Goal: Task Accomplishment & Management: Use online tool/utility

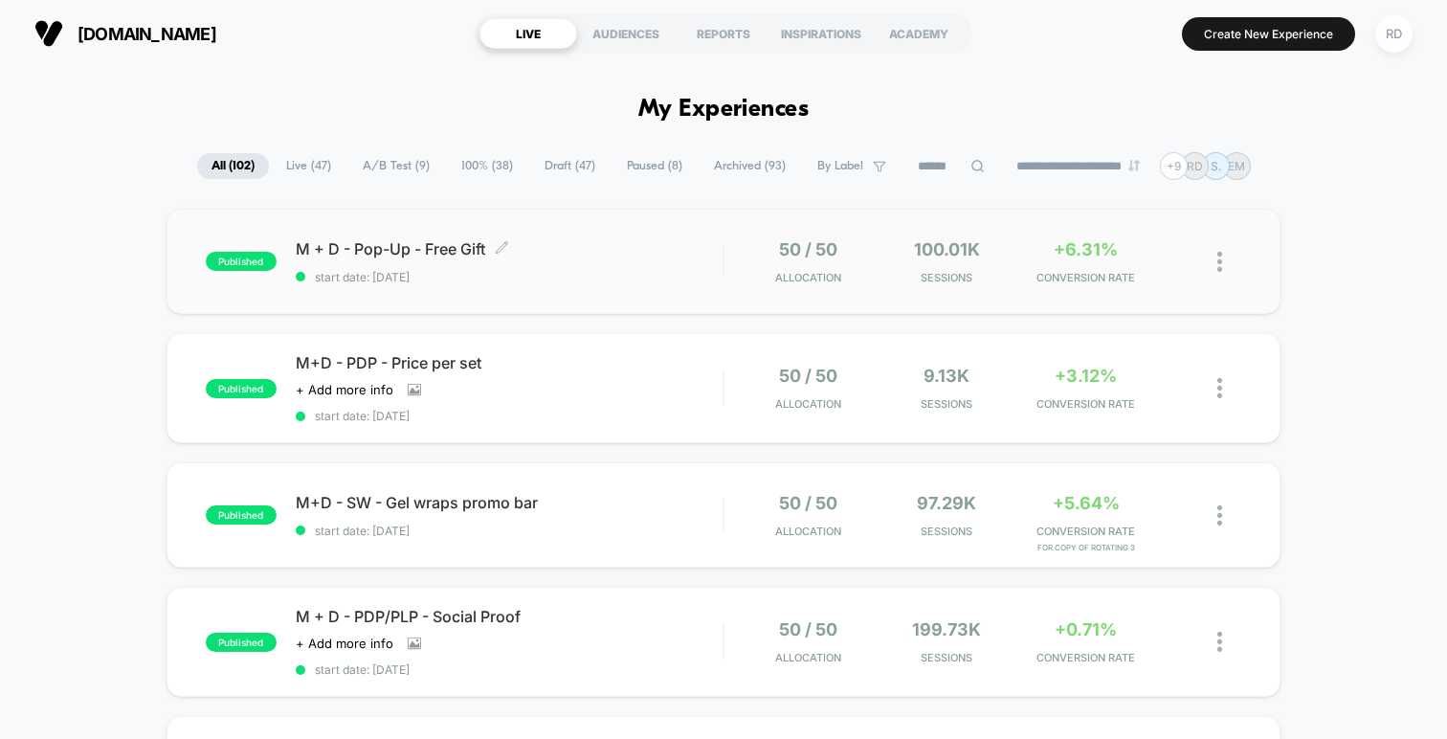
click at [416, 240] on span "M + D - Pop-Up - Free Gift Click to edit experience details" at bounding box center [509, 248] width 427 height 19
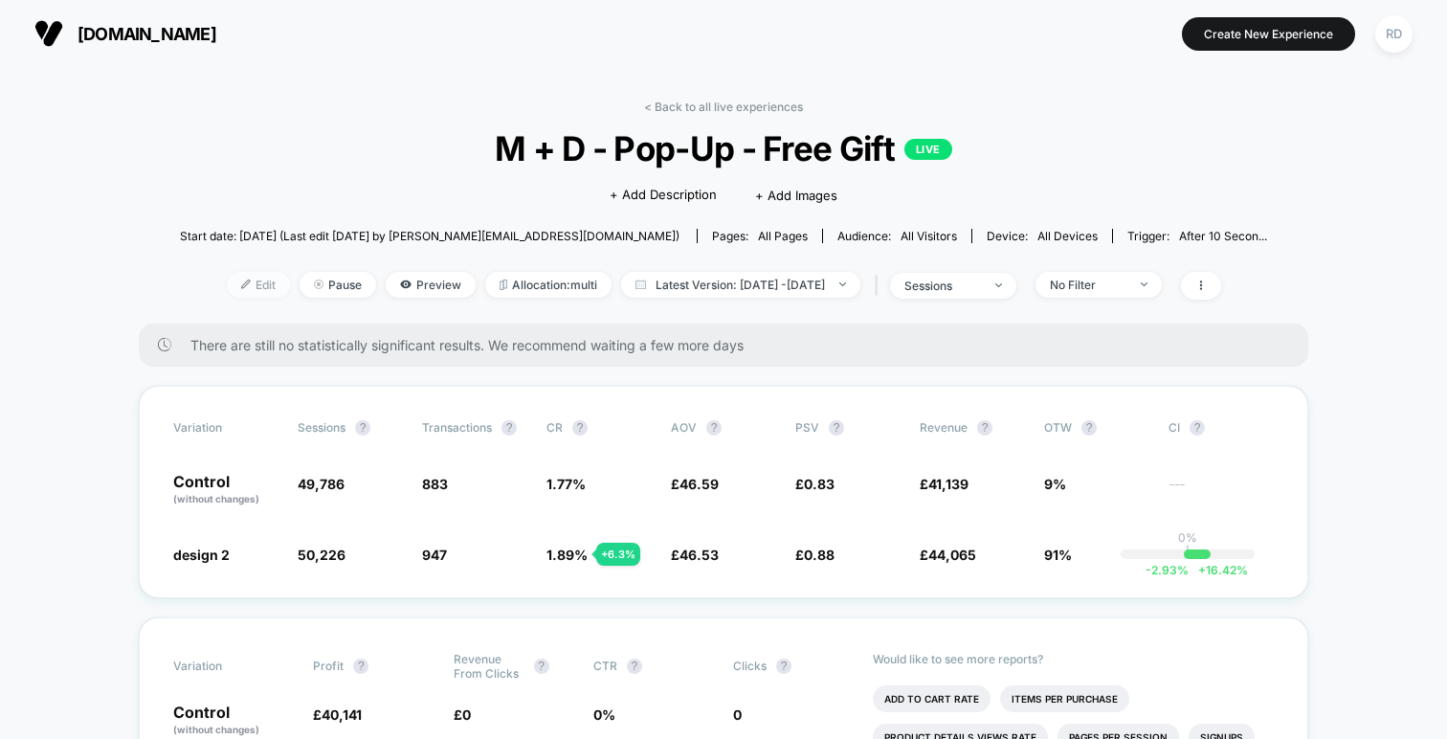
click at [227, 285] on span "Edit" at bounding box center [258, 285] width 63 height 26
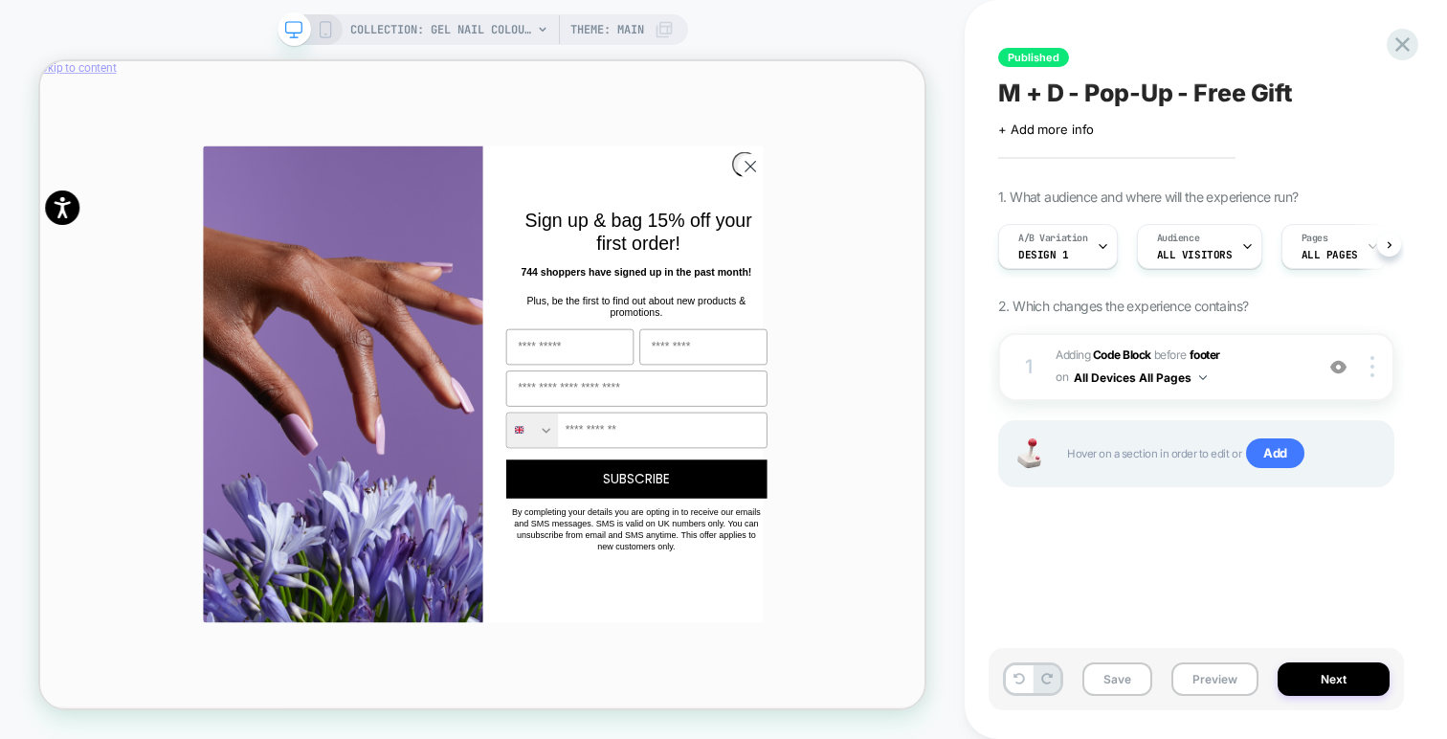
scroll to position [0, 1]
click at [981, 194] on icon "Close dialog" at bounding box center [986, 200] width 13 height 13
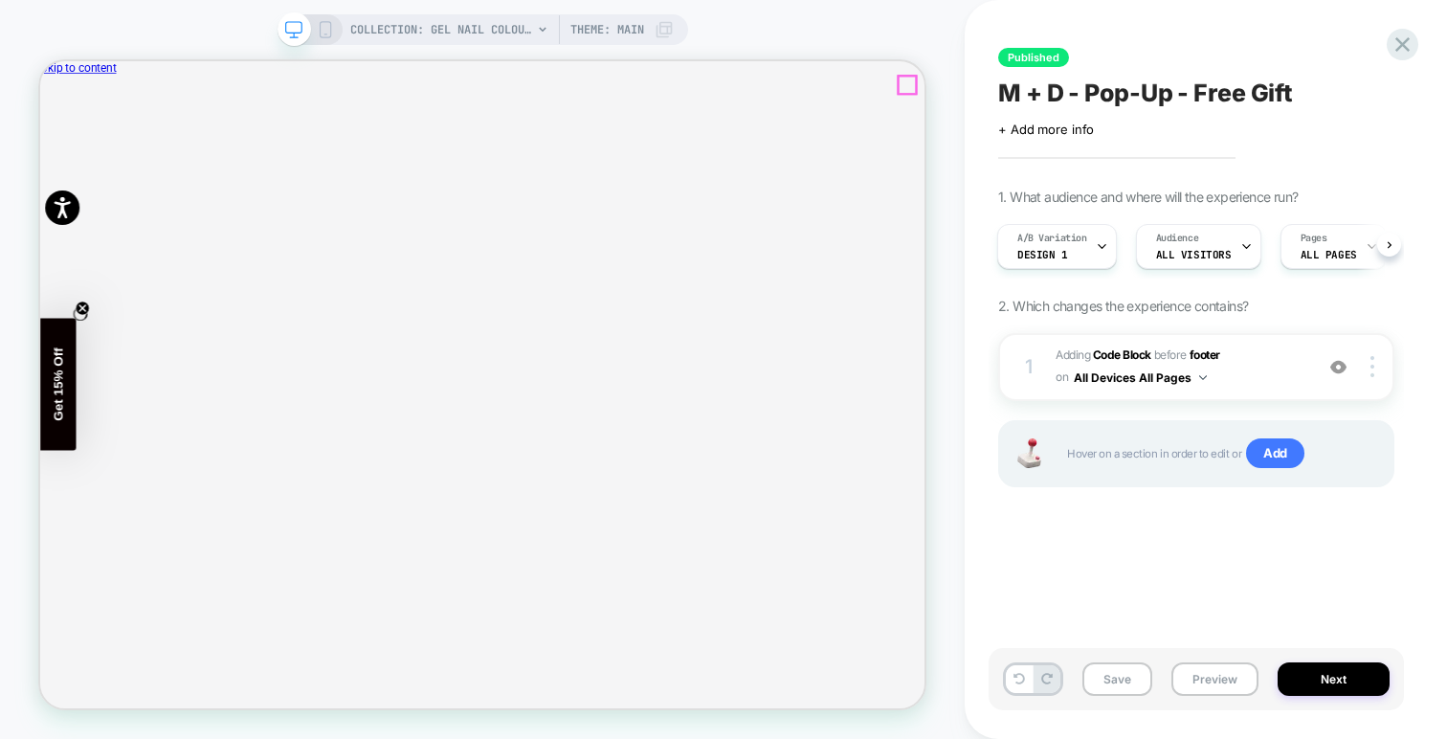
click at [48, 159] on icon "Close" at bounding box center [48, 159] width 0 height 0
click at [1291, 366] on span "Adding Code Block BEFORE footer footer on All Devices All Pages" at bounding box center [1180, 367] width 248 height 45
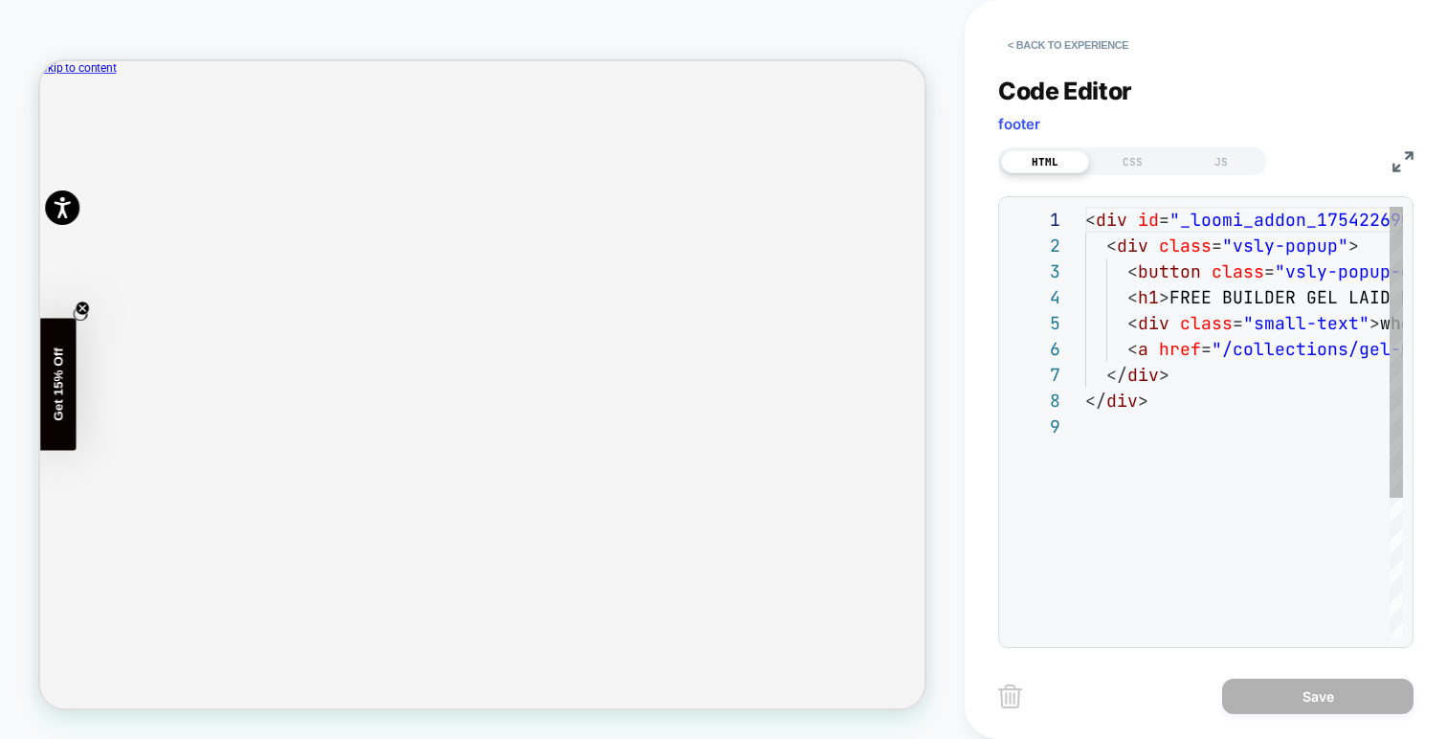
scroll to position [207, 0]
click at [1027, 39] on button "< Back to experience" at bounding box center [1068, 45] width 140 height 31
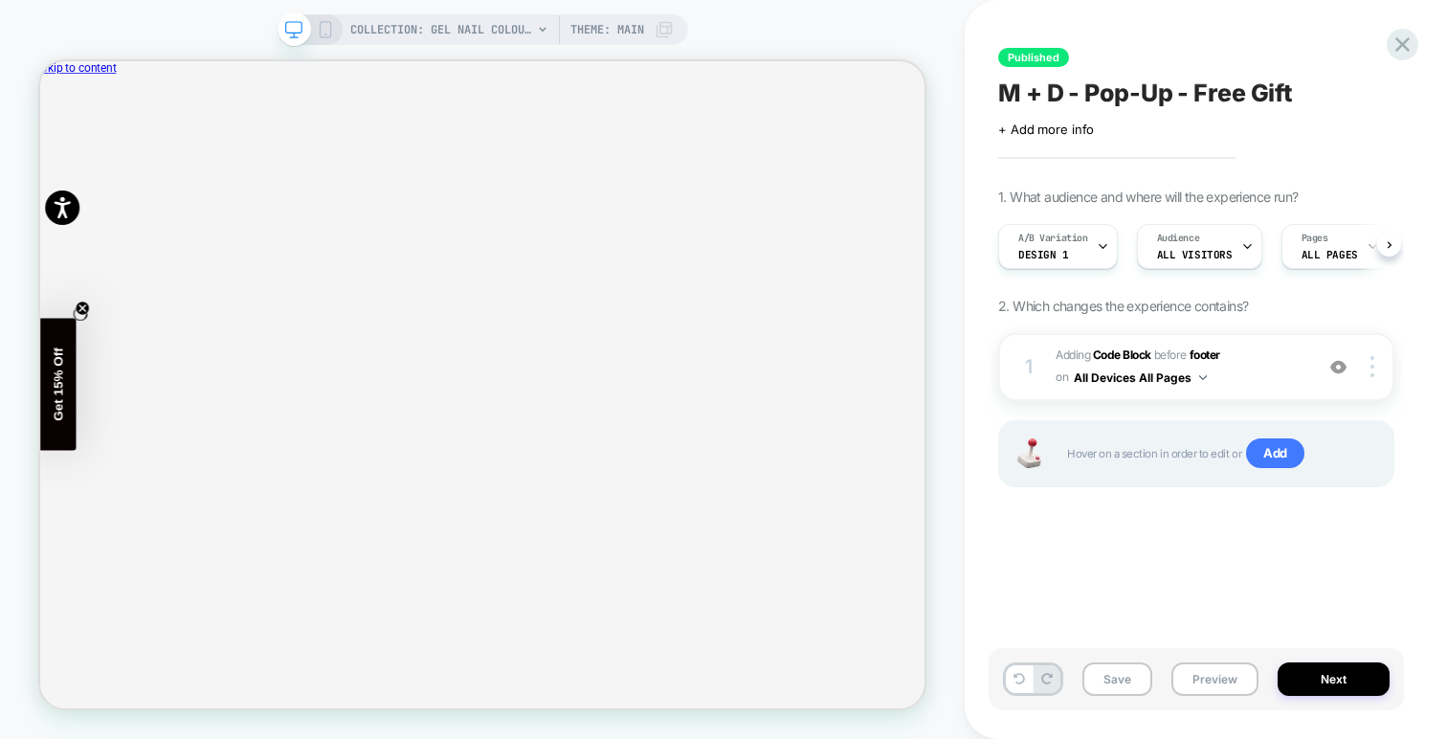
scroll to position [0, 1]
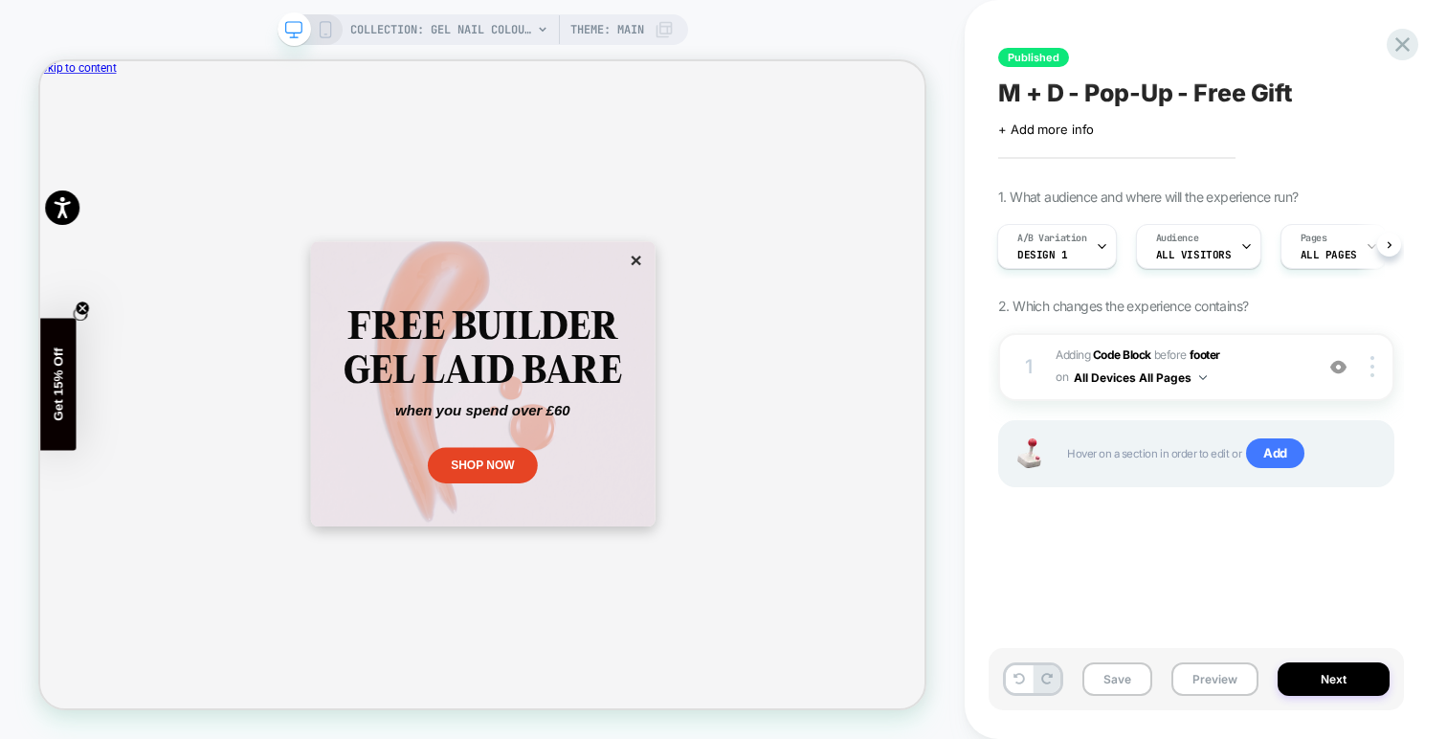
click at [1041, 213] on div "1. What audience and where will the experience run? A/B Variation Design 1 Audi…" at bounding box center [1196, 362] width 396 height 347
click at [1072, 253] on div "A/B Variation Design 1" at bounding box center [1052, 246] width 108 height 43
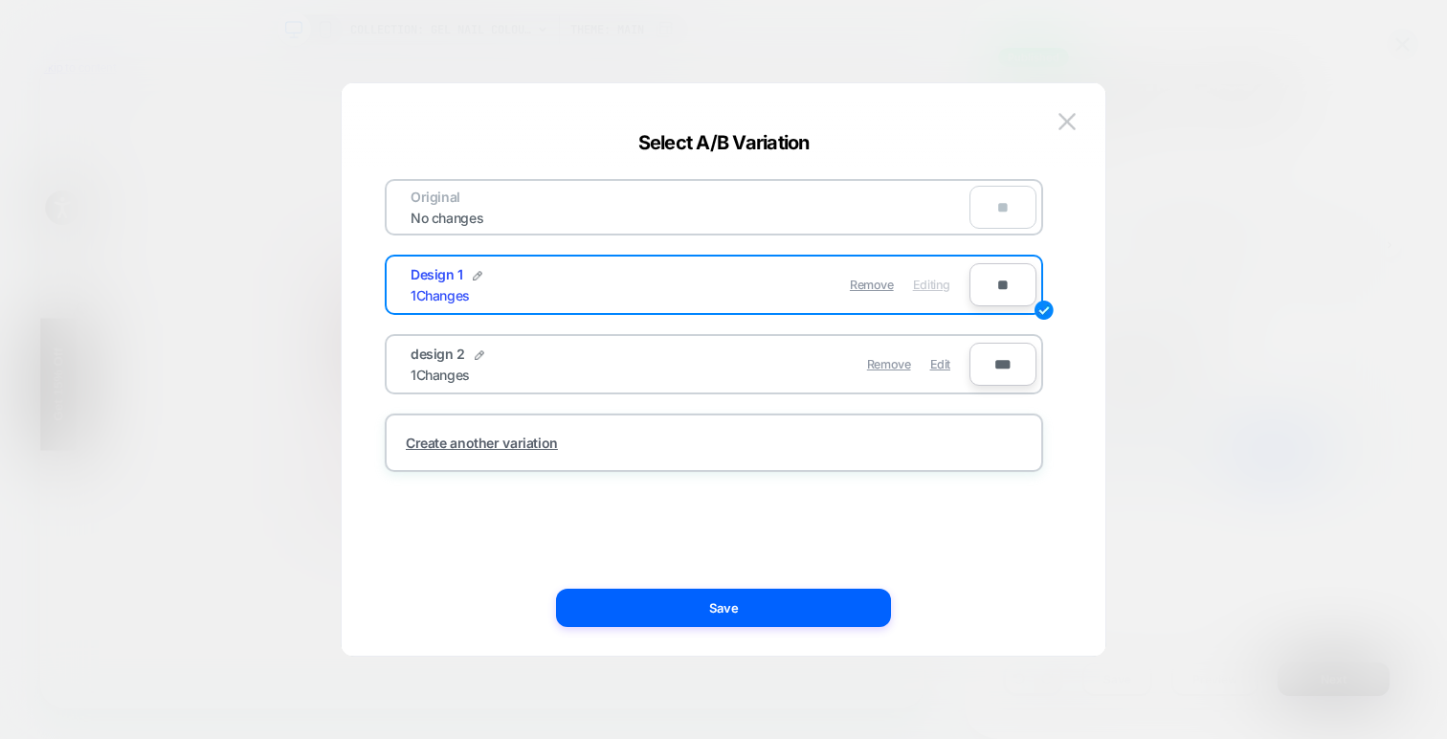
click at [693, 362] on div "Remove Edit" at bounding box center [825, 364] width 270 height 37
click at [478, 357] on img at bounding box center [480, 355] width 10 height 10
click at [449, 618] on div "Save" at bounding box center [724, 608] width 764 height 38
click at [1078, 113] on button at bounding box center [1067, 121] width 29 height 29
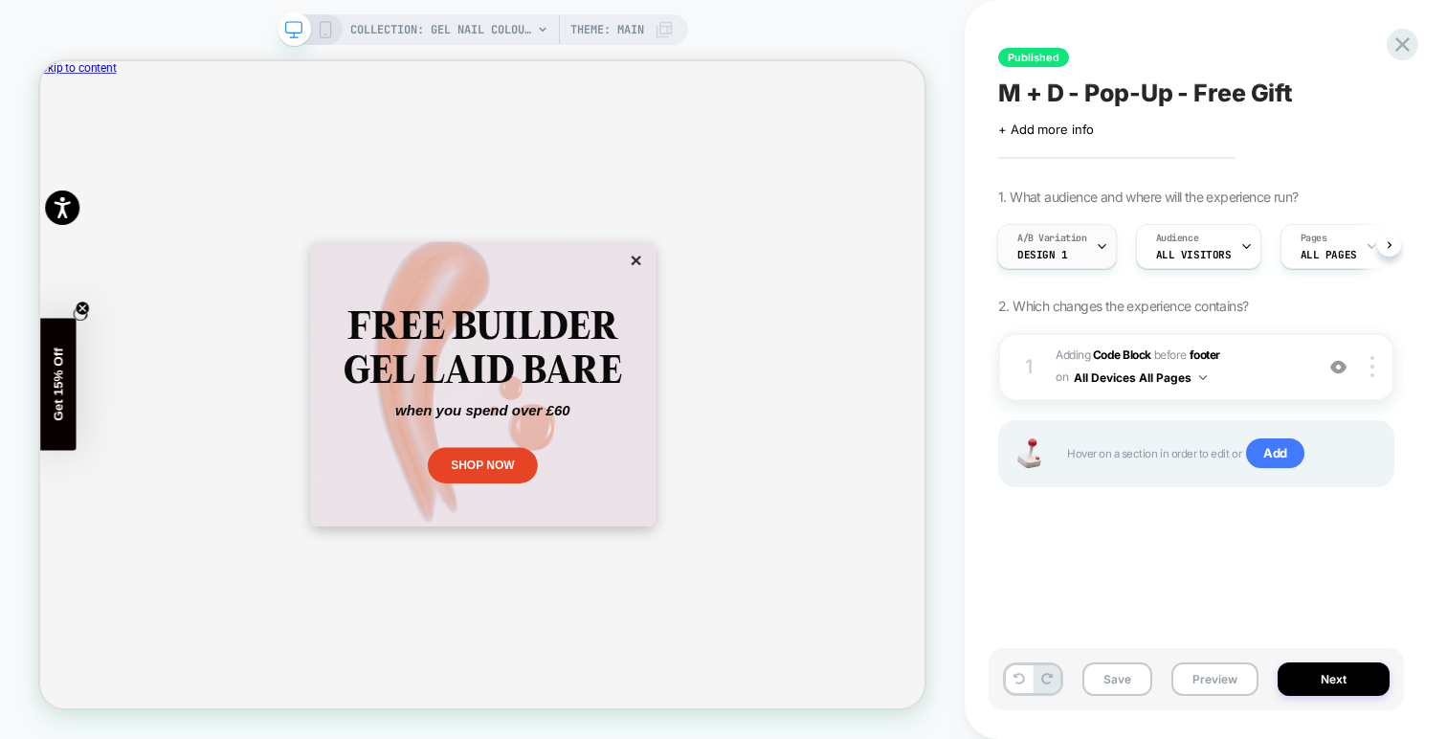
click at [1078, 253] on div "A/B Variation Design 1" at bounding box center [1052, 246] width 108 height 43
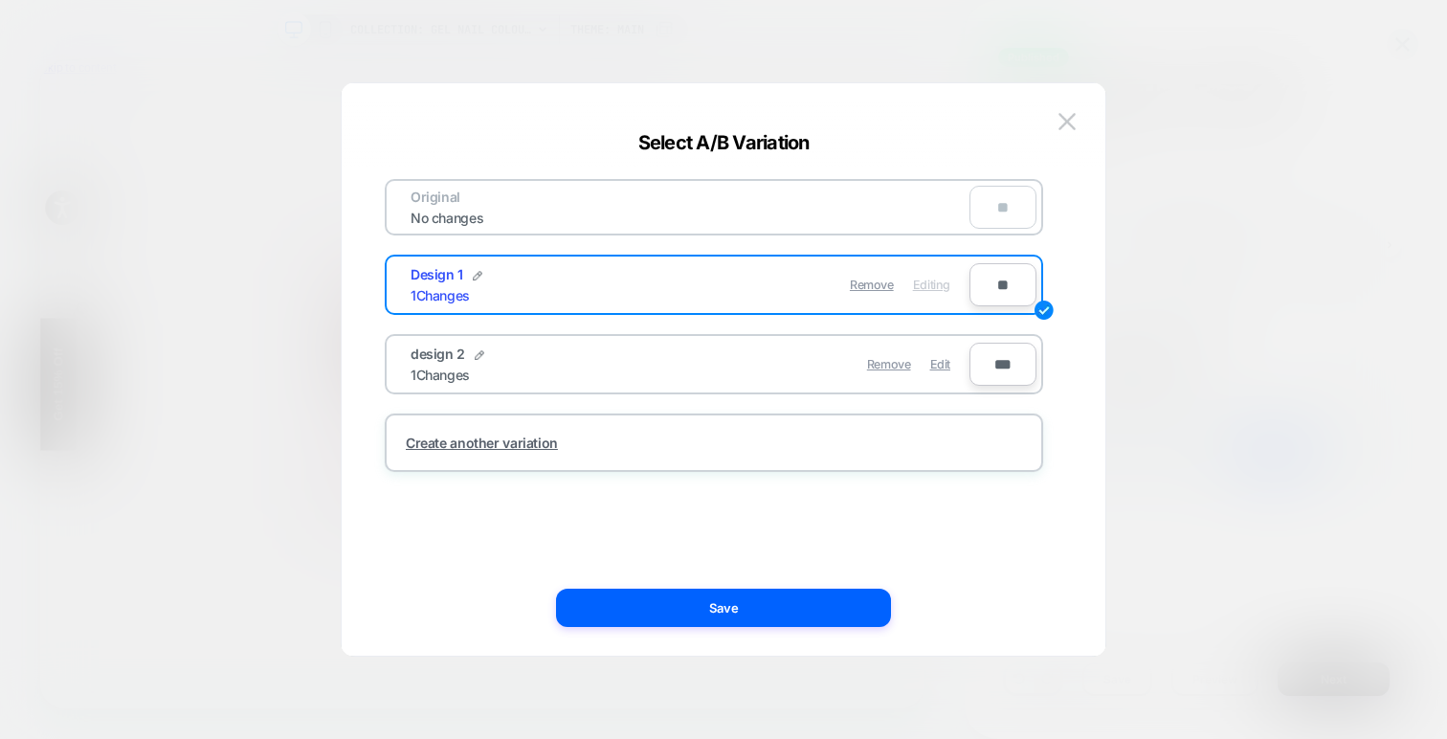
click at [784, 371] on div "Remove Edit" at bounding box center [825, 364] width 270 height 37
click at [940, 366] on span "Edit" at bounding box center [940, 364] width 20 height 14
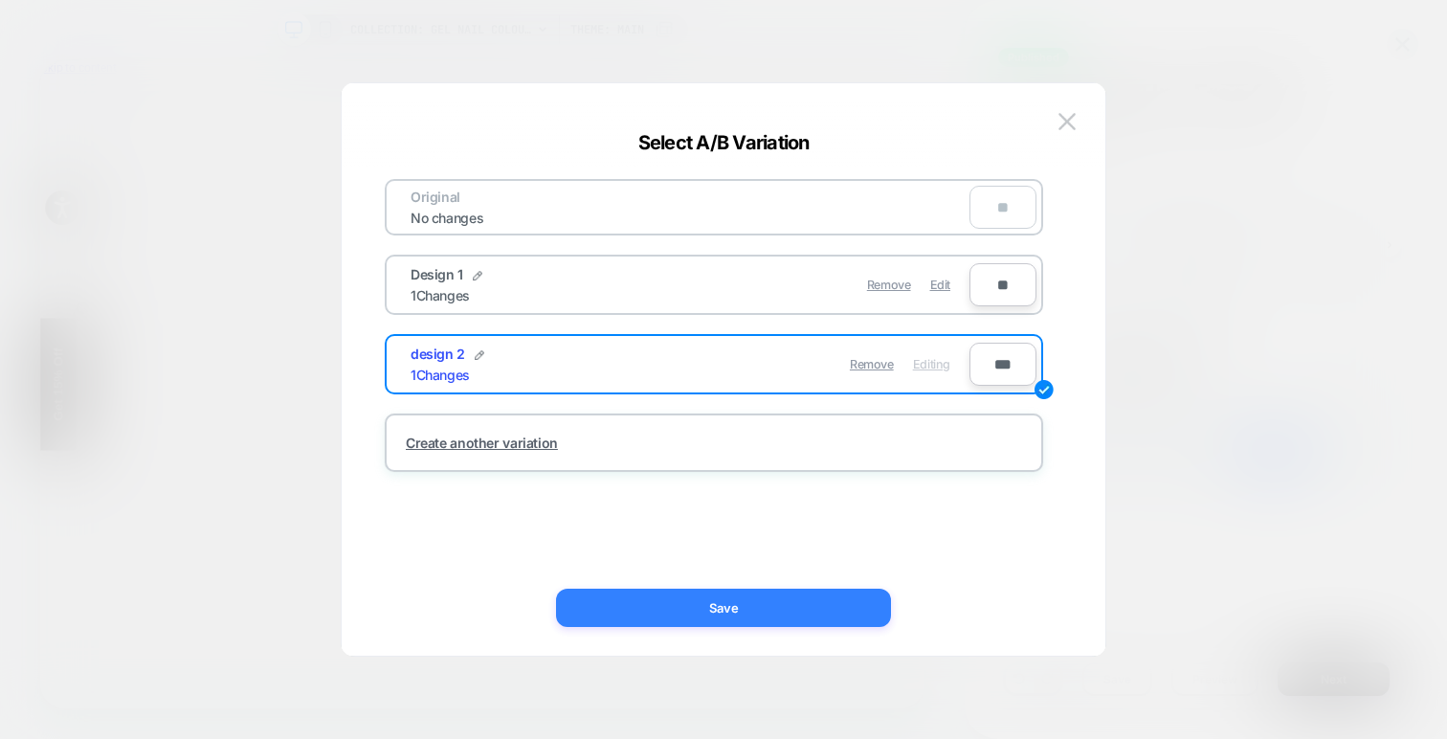
click at [781, 611] on button "Save" at bounding box center [723, 608] width 335 height 38
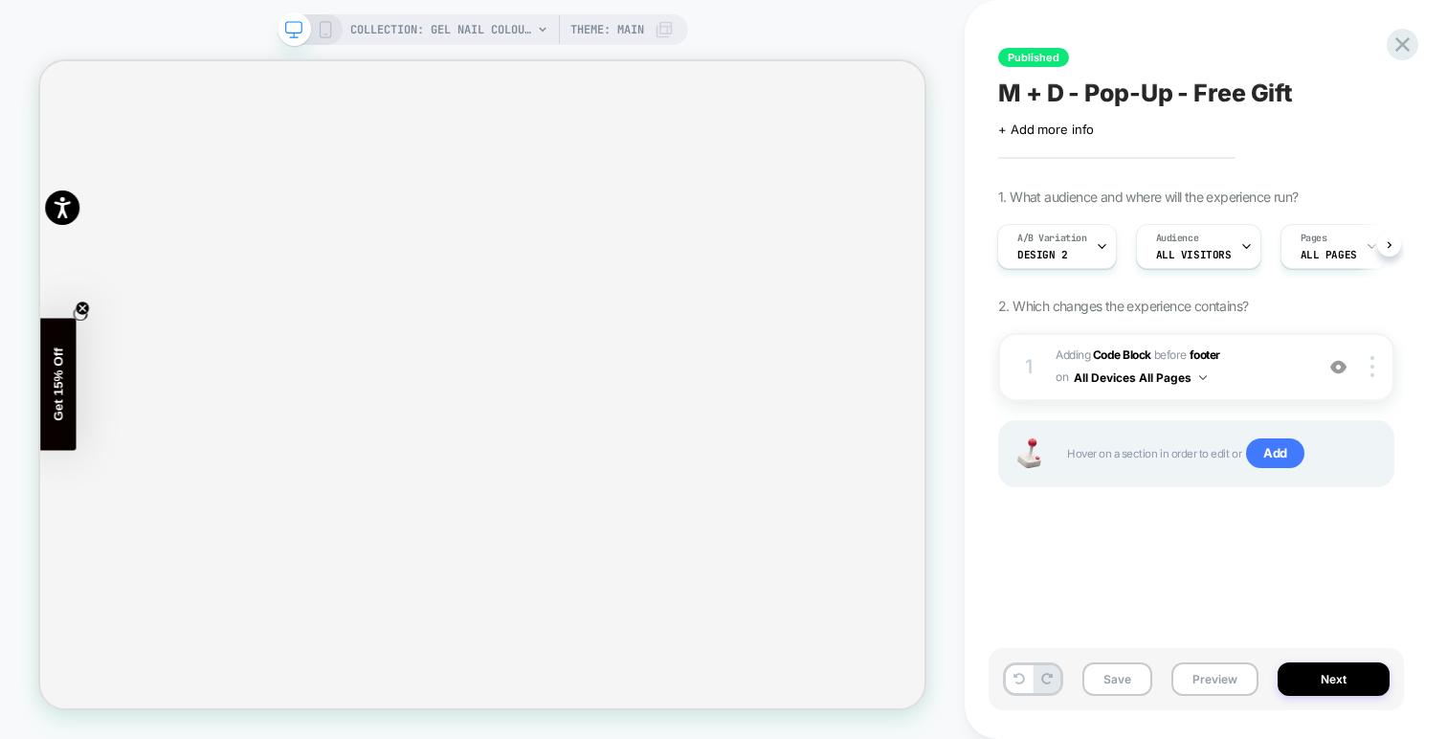
scroll to position [0, 0]
click at [1422, 37] on div "Published M + D - Pop-Up - Free Gift Click to edit experience details + Add mor…" at bounding box center [1206, 369] width 482 height 739
click at [1408, 45] on icon at bounding box center [1403, 45] width 26 height 26
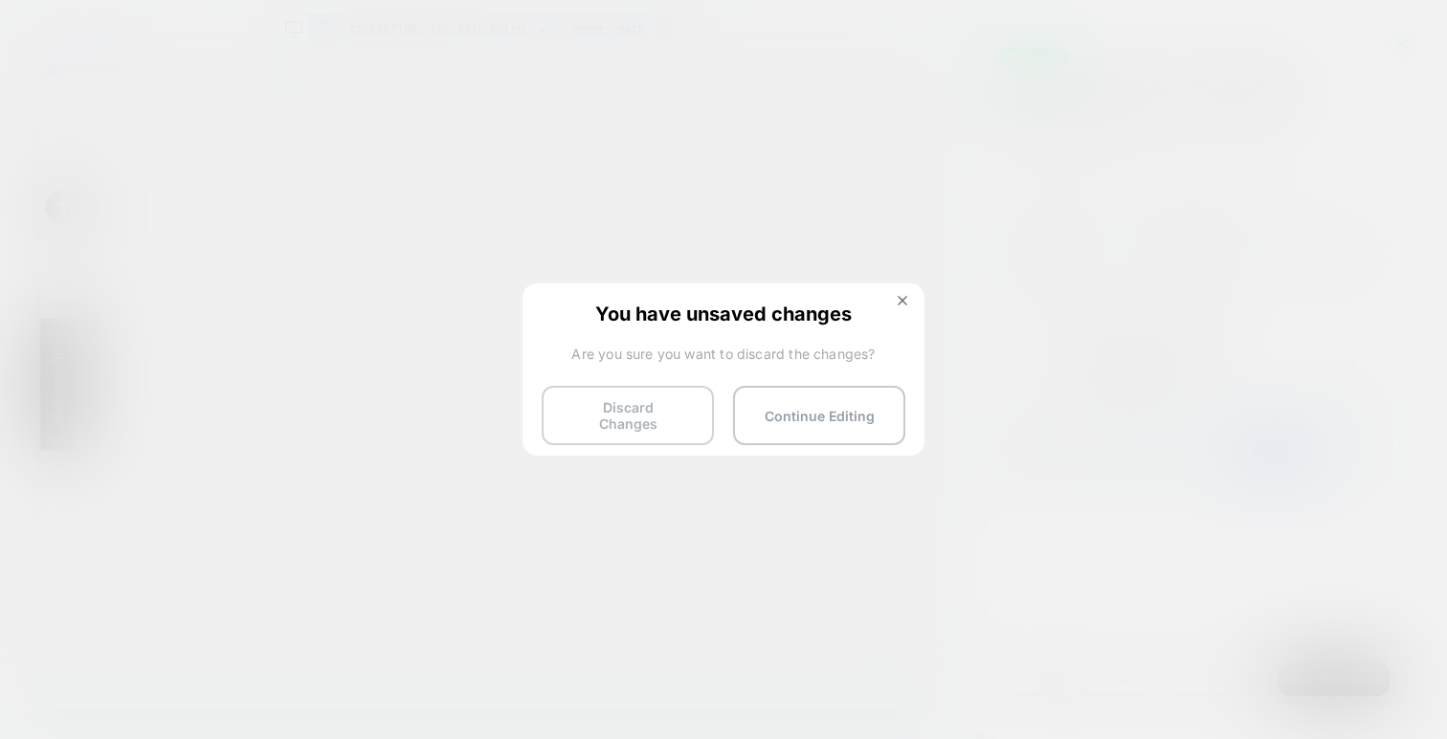
click at [660, 390] on button "Discard Changes" at bounding box center [628, 415] width 172 height 59
